Goal: Information Seeking & Learning: Learn about a topic

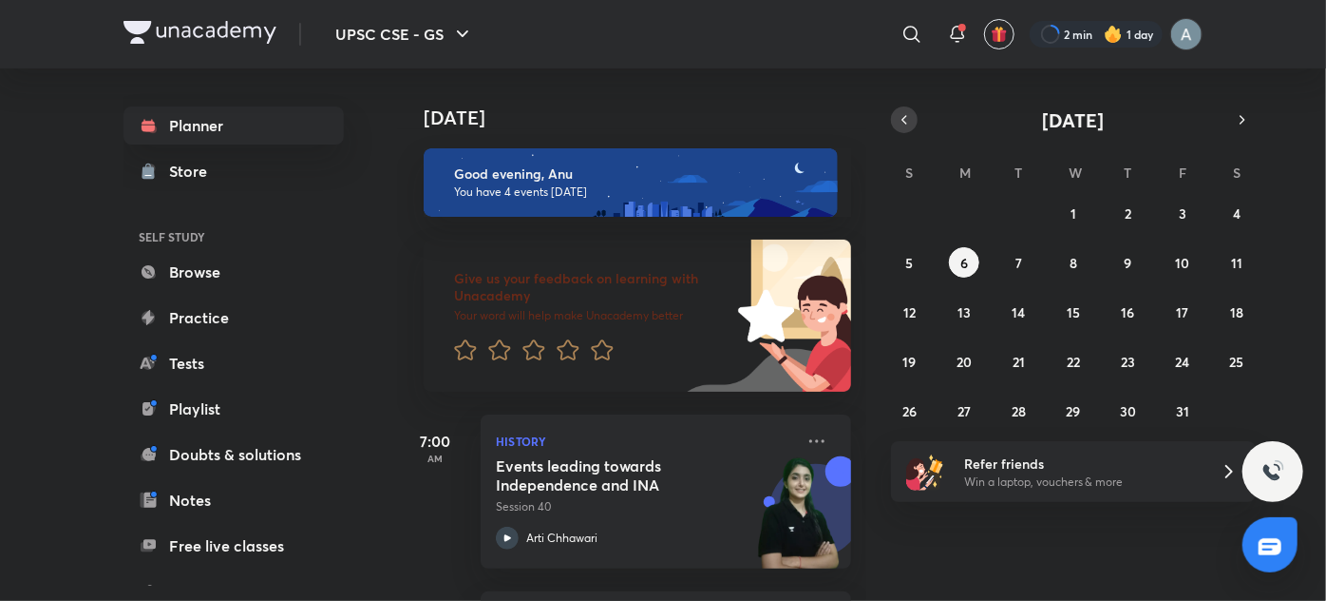
click at [907, 118] on icon "button" at bounding box center [904, 119] width 15 height 17
click at [1081, 359] on button "24" at bounding box center [1074, 361] width 30 height 30
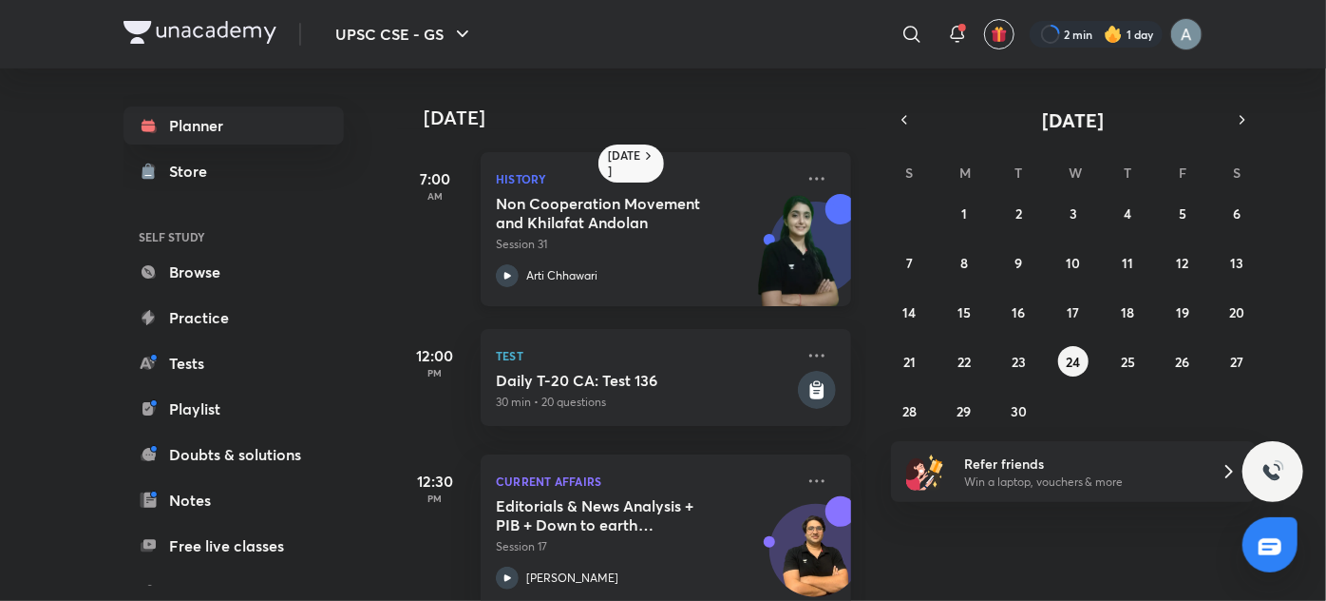
click at [750, 238] on img at bounding box center [799, 259] width 105 height 131
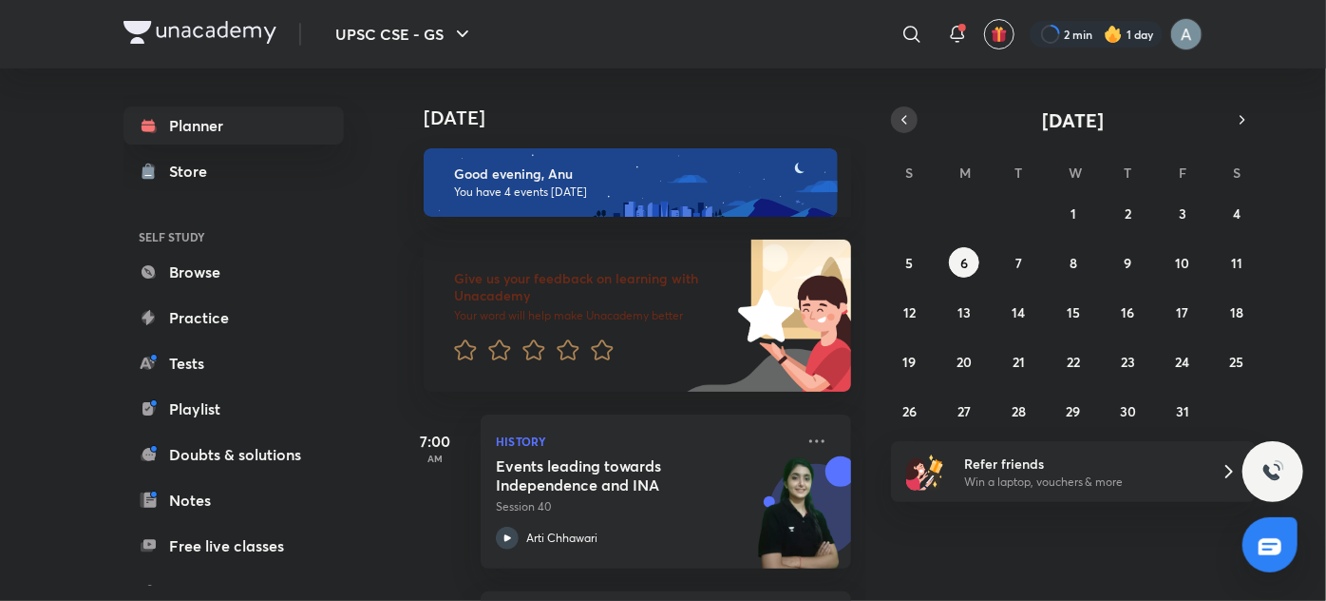
click at [912, 114] on button "button" at bounding box center [904, 119] width 27 height 27
click at [1133, 367] on abbr "25" at bounding box center [1128, 362] width 14 height 18
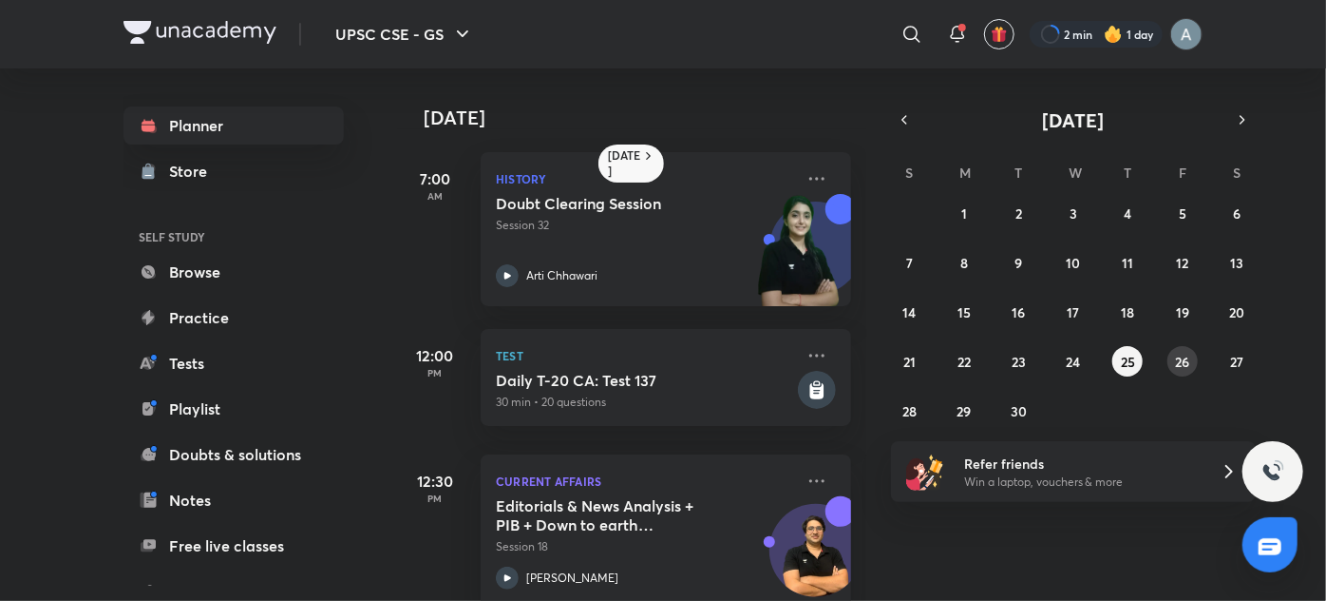
click at [1175, 359] on abbr "26" at bounding box center [1182, 362] width 14 height 18
click at [752, 254] on img at bounding box center [799, 259] width 105 height 131
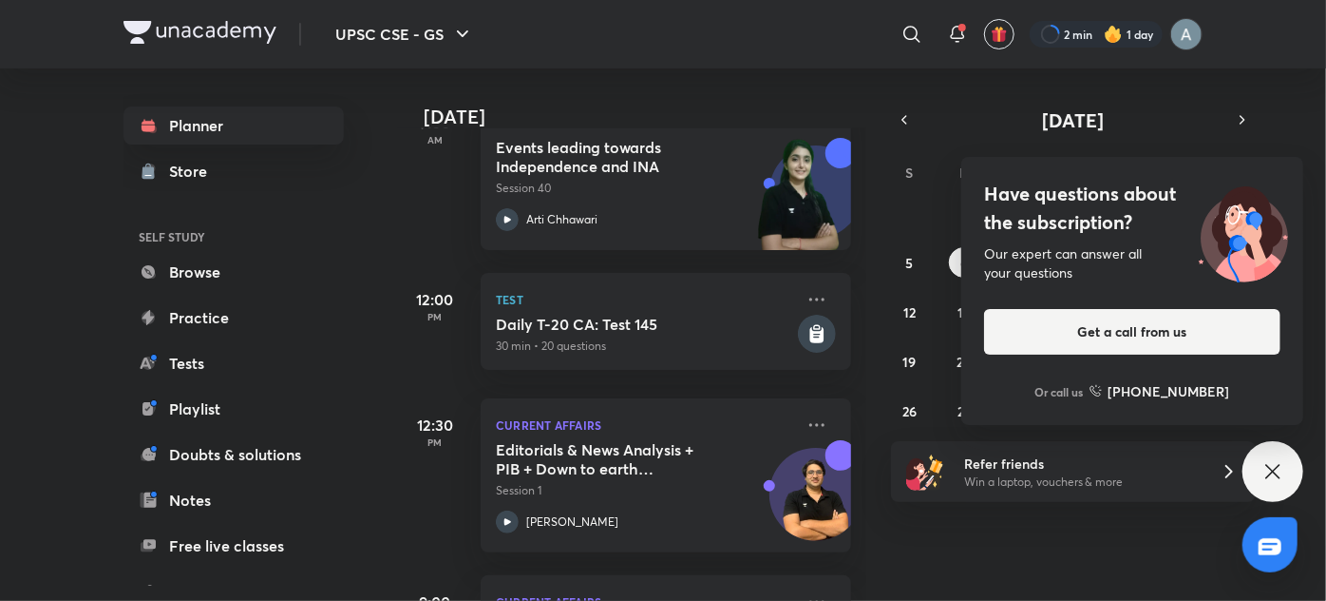
scroll to position [474, 0]
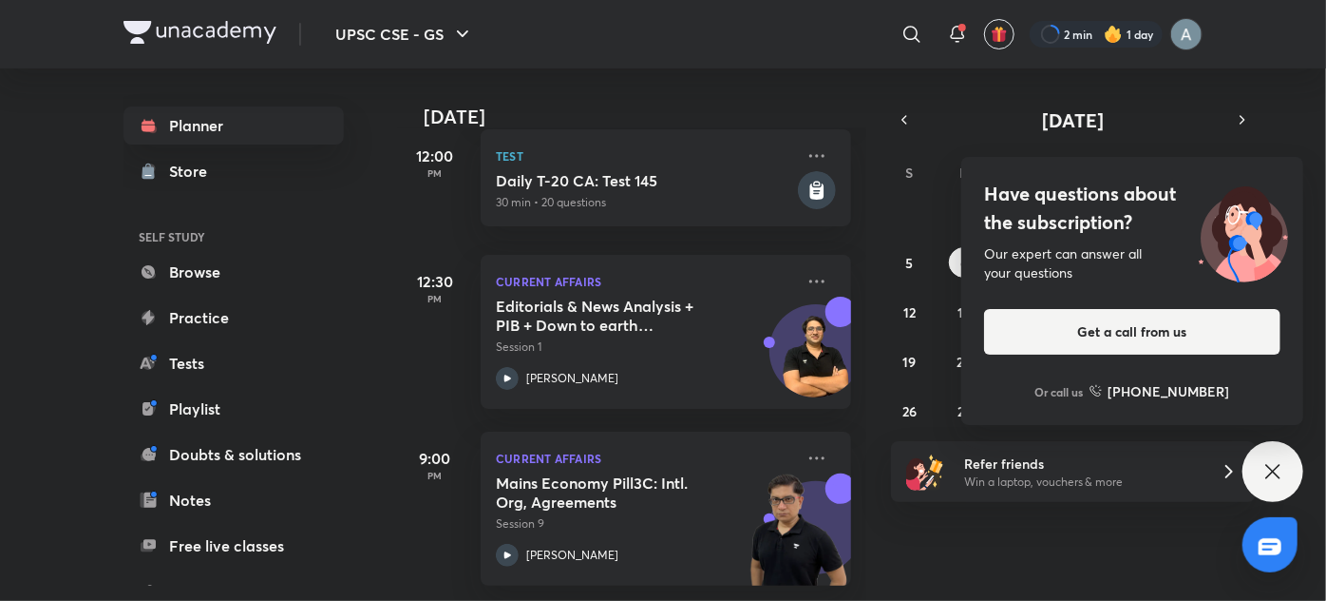
click at [1274, 477] on icon at bounding box center [1273, 471] width 23 height 23
